Goal: Obtain resource: Obtain resource

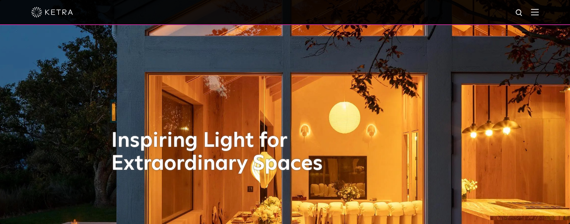
click at [553, 13] on div at bounding box center [285, 12] width 570 height 25
click at [539, 15] on span at bounding box center [535, 12] width 8 height 7
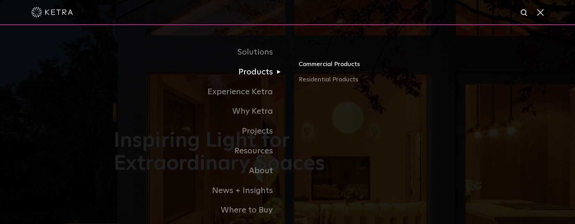
click at [338, 66] on link "Commercial Products" at bounding box center [380, 66] width 163 height 15
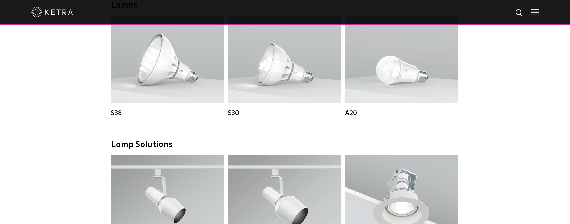
scroll to position [476, 0]
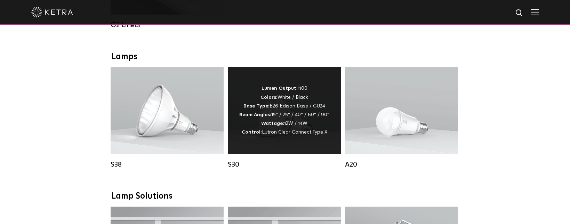
click at [265, 142] on div "Lumen Output: 1100 Colors: White / Black Base Type: E26 Edison Base / GU24 Beam…" at bounding box center [284, 110] width 113 height 87
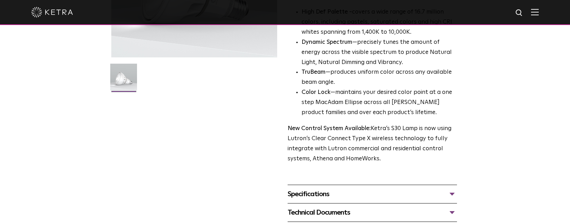
scroll to position [291, 0]
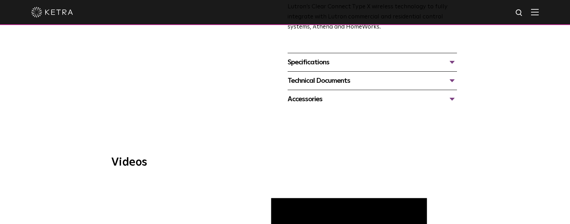
click at [452, 57] on div "Specifications" at bounding box center [372, 62] width 169 height 11
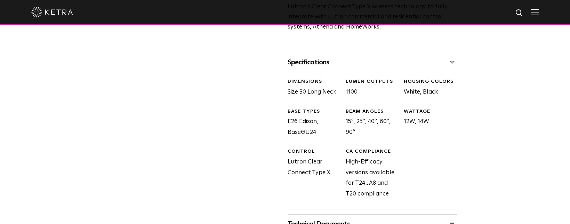
scroll to position [445, 0]
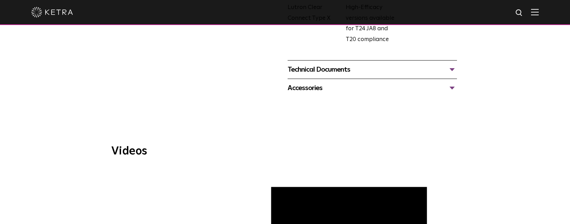
click at [453, 64] on div "Technical Documents" at bounding box center [372, 69] width 169 height 11
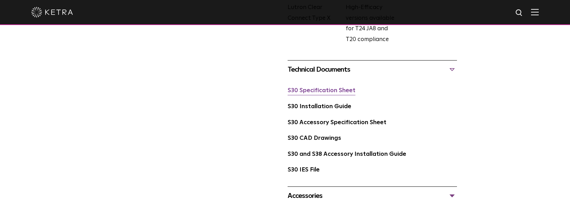
click at [318, 88] on link "S30 Specification Sheet" at bounding box center [322, 91] width 68 height 6
